Goal: Transaction & Acquisition: Obtain resource

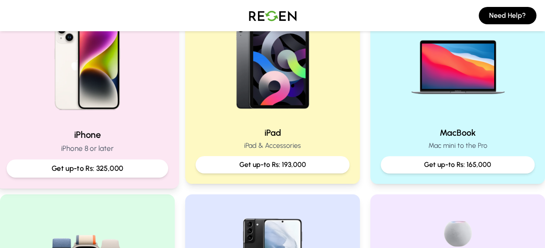
scroll to position [216, 0]
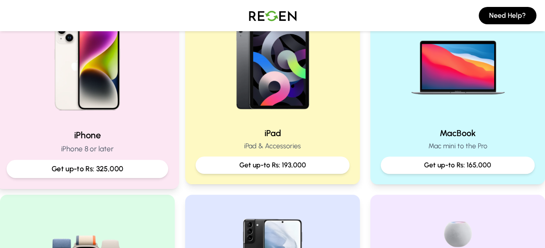
click at [108, 119] on img at bounding box center [87, 63] width 117 height 117
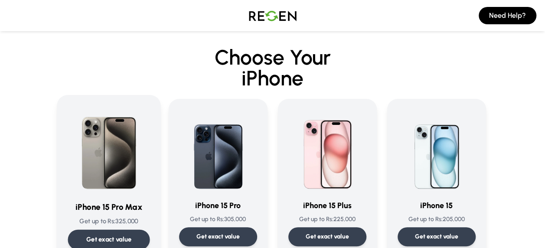
click at [120, 154] on img at bounding box center [109, 150] width 82 height 88
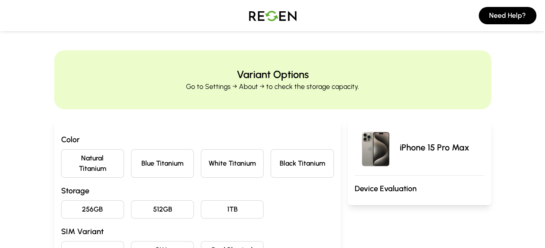
click at [157, 160] on button "Blue Titanium" at bounding box center [162, 163] width 63 height 29
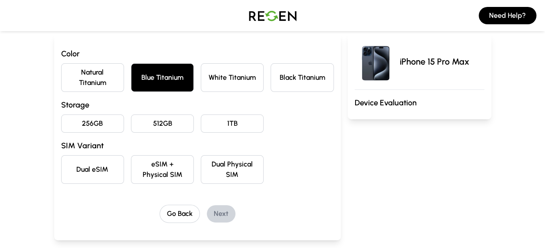
scroll to position [95, 0]
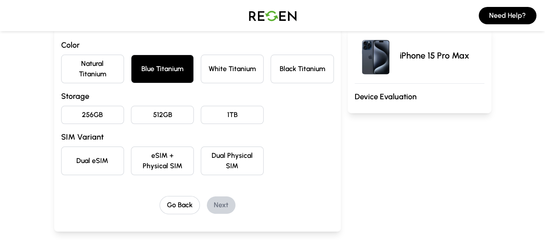
click at [89, 114] on button "256GB" at bounding box center [92, 115] width 63 height 18
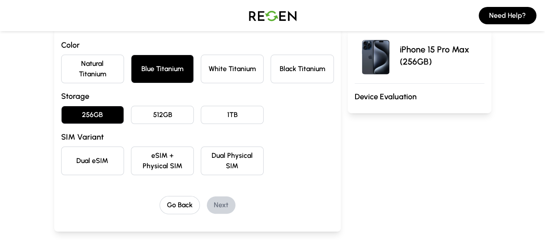
click at [168, 160] on button "eSIM + Physical SIM" at bounding box center [162, 161] width 63 height 29
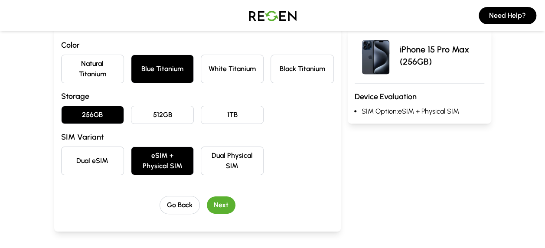
click at [231, 200] on button "Next" at bounding box center [221, 204] width 29 height 17
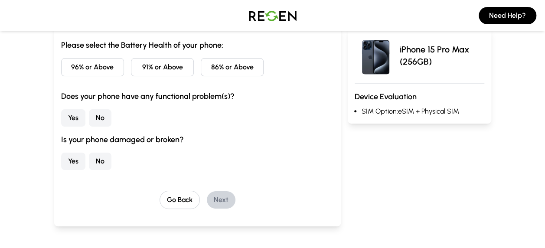
click at [108, 72] on button "96% or Above" at bounding box center [92, 67] width 63 height 18
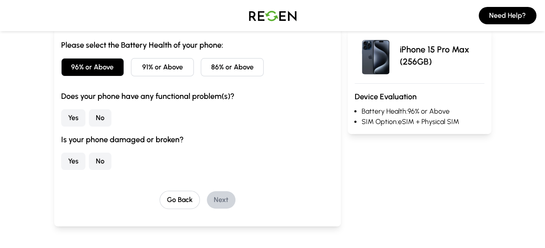
click at [72, 121] on button "Yes" at bounding box center [73, 117] width 24 height 17
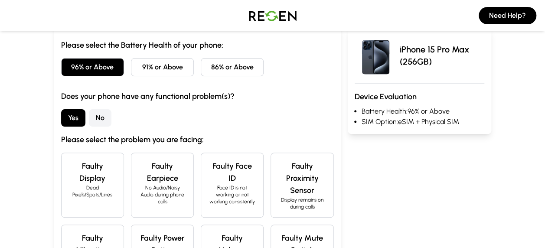
click at [102, 116] on button "No" at bounding box center [100, 117] width 23 height 17
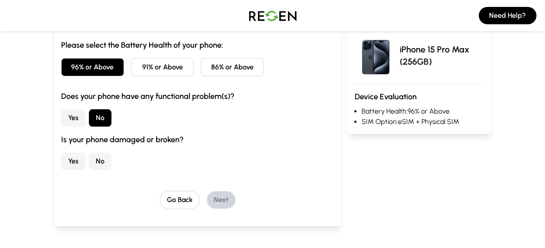
click at [113, 159] on div "Yes No" at bounding box center [197, 161] width 273 height 17
click at [103, 160] on button "No" at bounding box center [100, 161] width 23 height 17
click at [229, 199] on button "Next" at bounding box center [221, 199] width 29 height 17
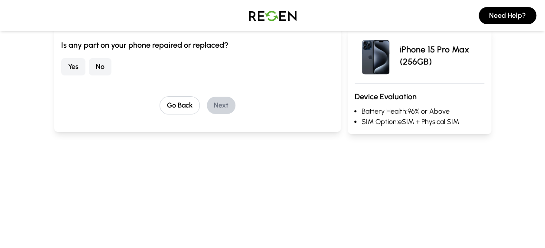
click at [100, 66] on button "No" at bounding box center [100, 66] width 23 height 17
click at [224, 103] on button "Next" at bounding box center [221, 105] width 29 height 17
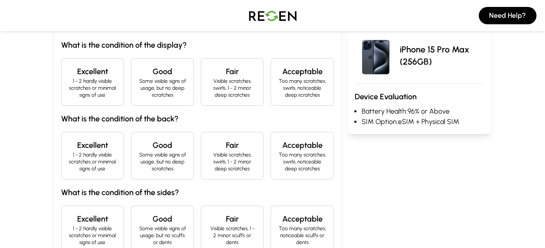
click at [110, 98] on p "1 - 2 hardly visible scratches or minimal signs of use" at bounding box center [93, 88] width 48 height 21
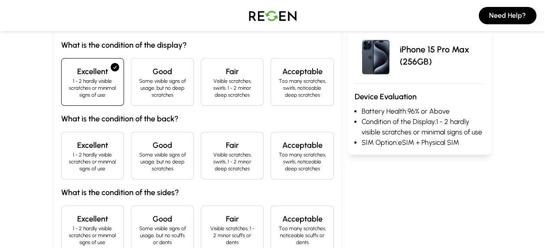
click at [106, 157] on p "1 - 2 hardly visible scratches or minimal signs of use" at bounding box center [93, 161] width 48 height 21
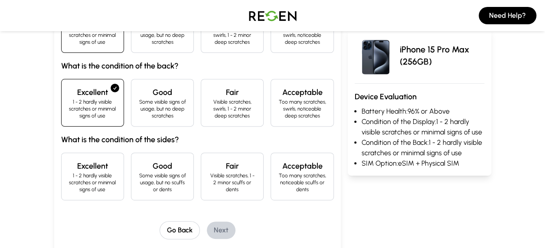
scroll to position [153, 0]
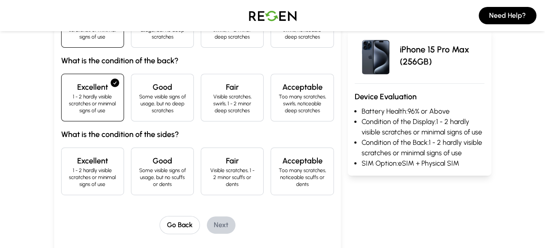
click at [106, 157] on h4 "Excellent" at bounding box center [93, 161] width 48 height 12
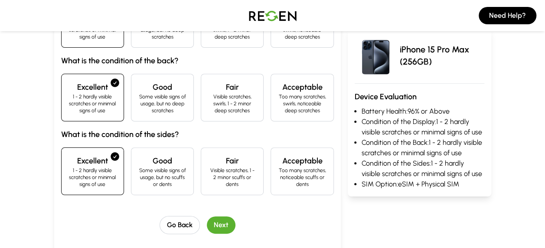
click at [225, 226] on button "Next" at bounding box center [221, 224] width 29 height 17
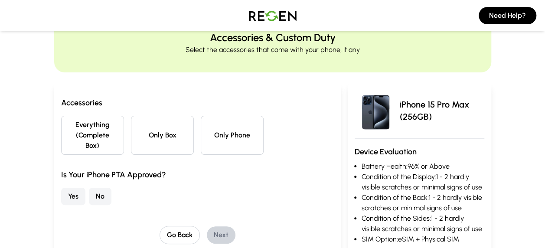
click at [92, 135] on button "Everything (Complete Box)" at bounding box center [92, 135] width 63 height 39
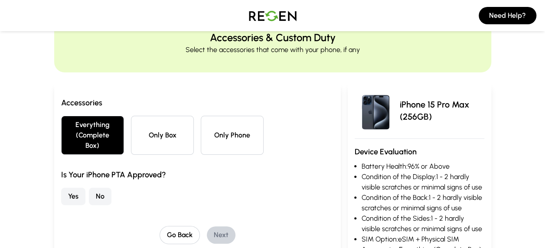
click at [221, 125] on button "Only Phone" at bounding box center [232, 135] width 63 height 39
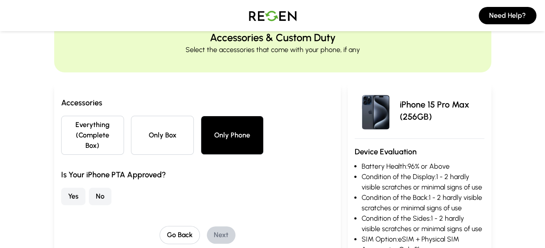
click at [115, 128] on button "Everything (Complete Box)" at bounding box center [92, 135] width 63 height 39
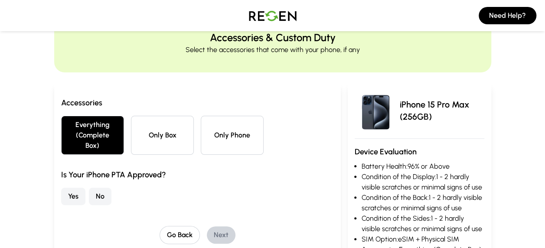
click at [104, 188] on button "No" at bounding box center [100, 196] width 23 height 17
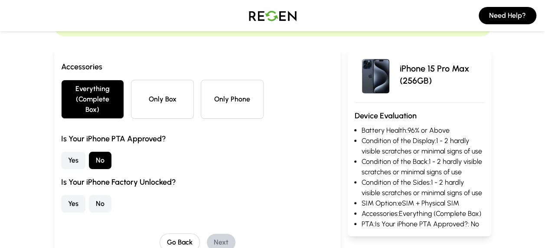
scroll to position [73, 0]
click at [72, 195] on button "Yes" at bounding box center [73, 203] width 24 height 17
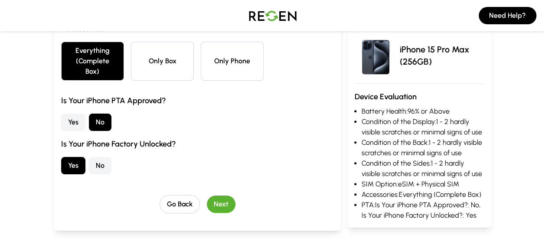
scroll to position [114, 0]
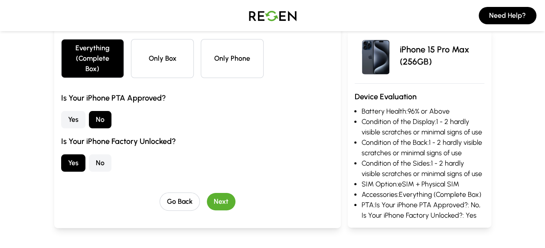
click at [222, 193] on button "Next" at bounding box center [221, 201] width 29 height 17
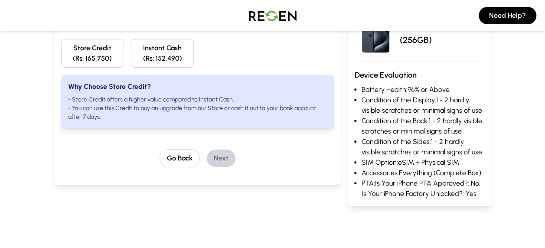
click at [100, 62] on button "Store Credit (Rs: 165,750)" at bounding box center [92, 53] width 63 height 29
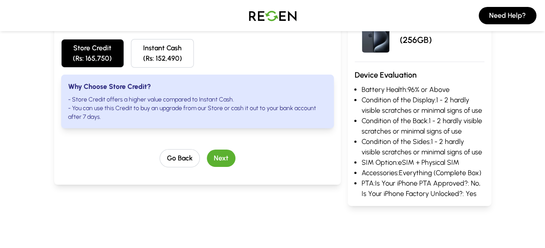
click at [230, 157] on button "Next" at bounding box center [221, 158] width 29 height 17
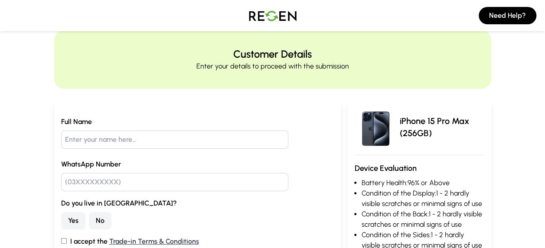
scroll to position [0, 0]
